Goal: Find specific page/section: Find specific page/section

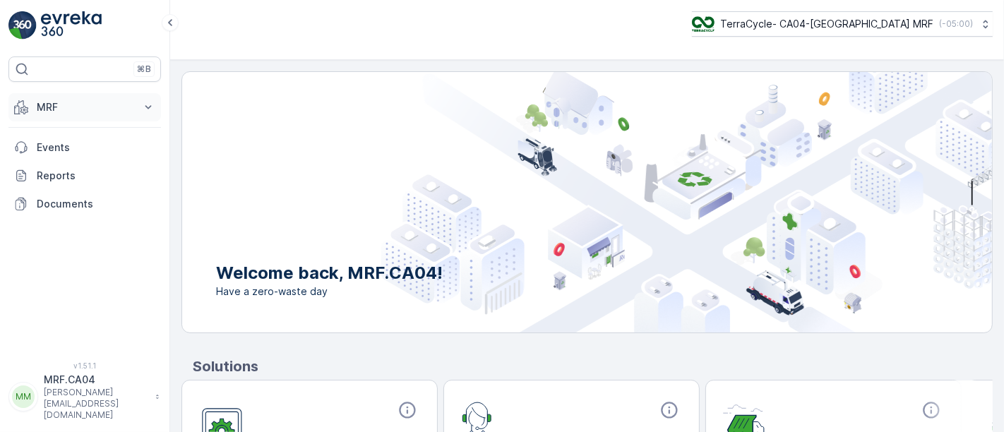
click at [52, 106] on p "MRF" at bounding box center [85, 107] width 96 height 14
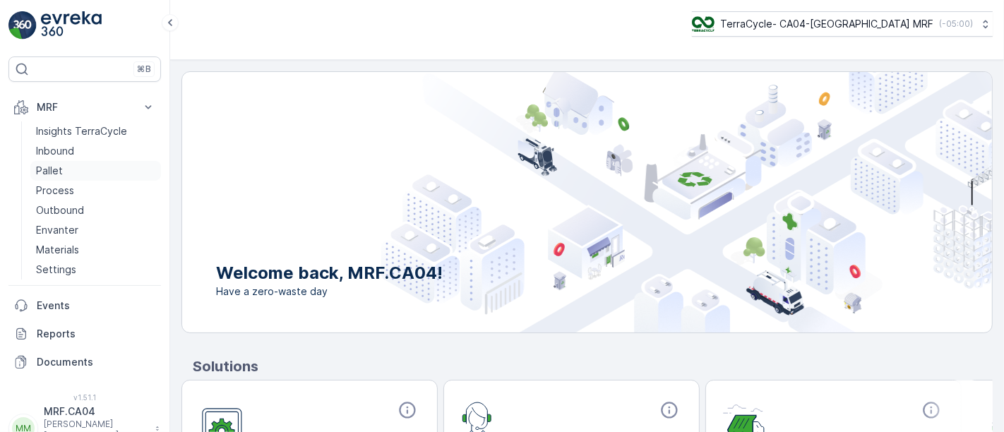
click at [56, 166] on p "Pallet" at bounding box center [49, 171] width 27 height 14
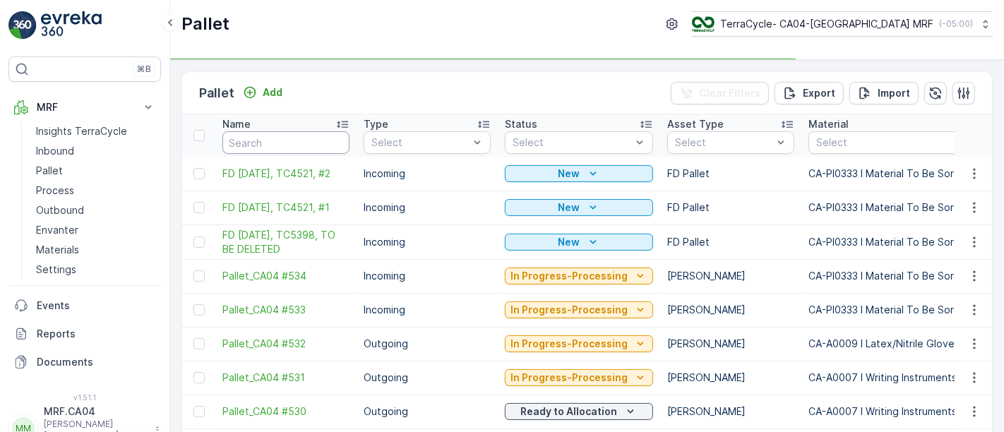
click at [290, 144] on input "text" at bounding box center [285, 142] width 127 height 23
type input "CA"
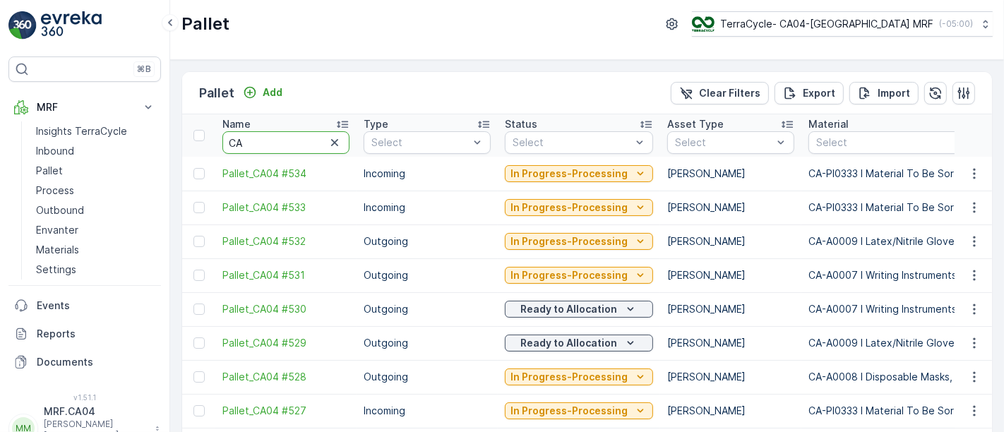
type input "C"
type input "229"
